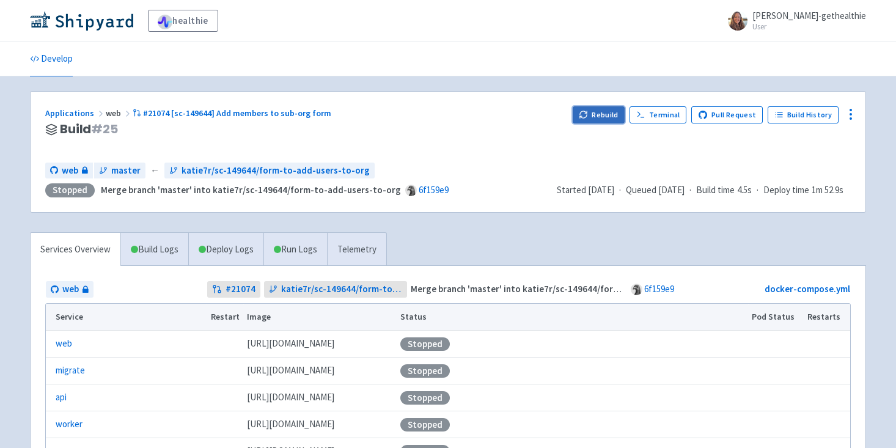
click at [603, 118] on button "Rebuild" at bounding box center [599, 114] width 53 height 17
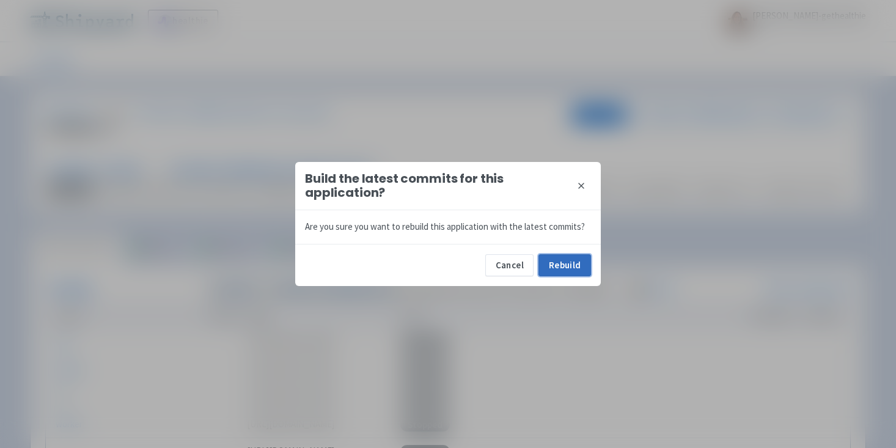
click at [566, 262] on button "Rebuild" at bounding box center [565, 265] width 53 height 22
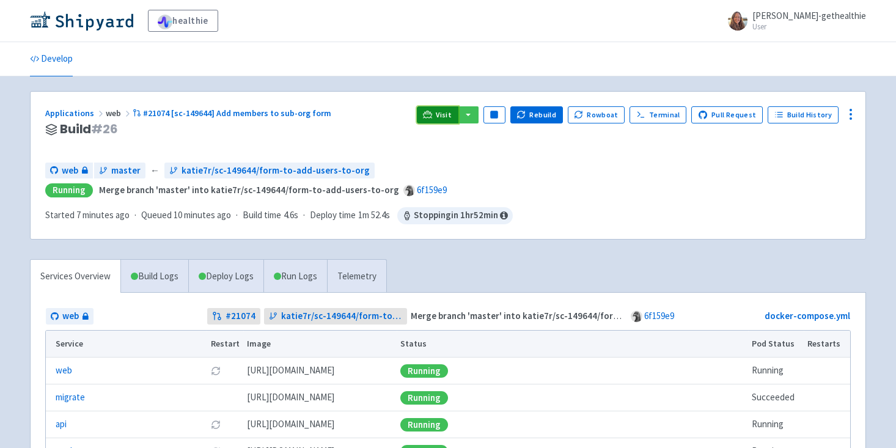
click at [448, 113] on span "Visit" at bounding box center [444, 115] width 16 height 10
